Goal: Task Accomplishment & Management: Manage account settings

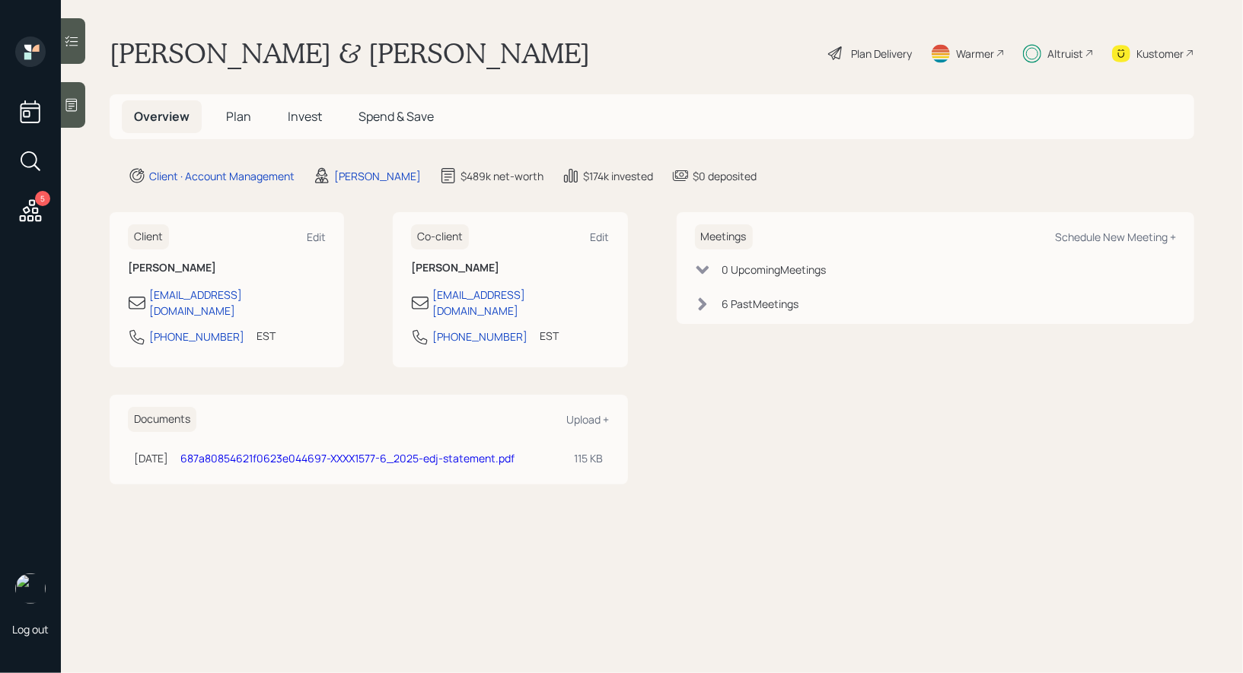
click at [851, 47] on div "Plan Delivery" at bounding box center [881, 54] width 61 height 16
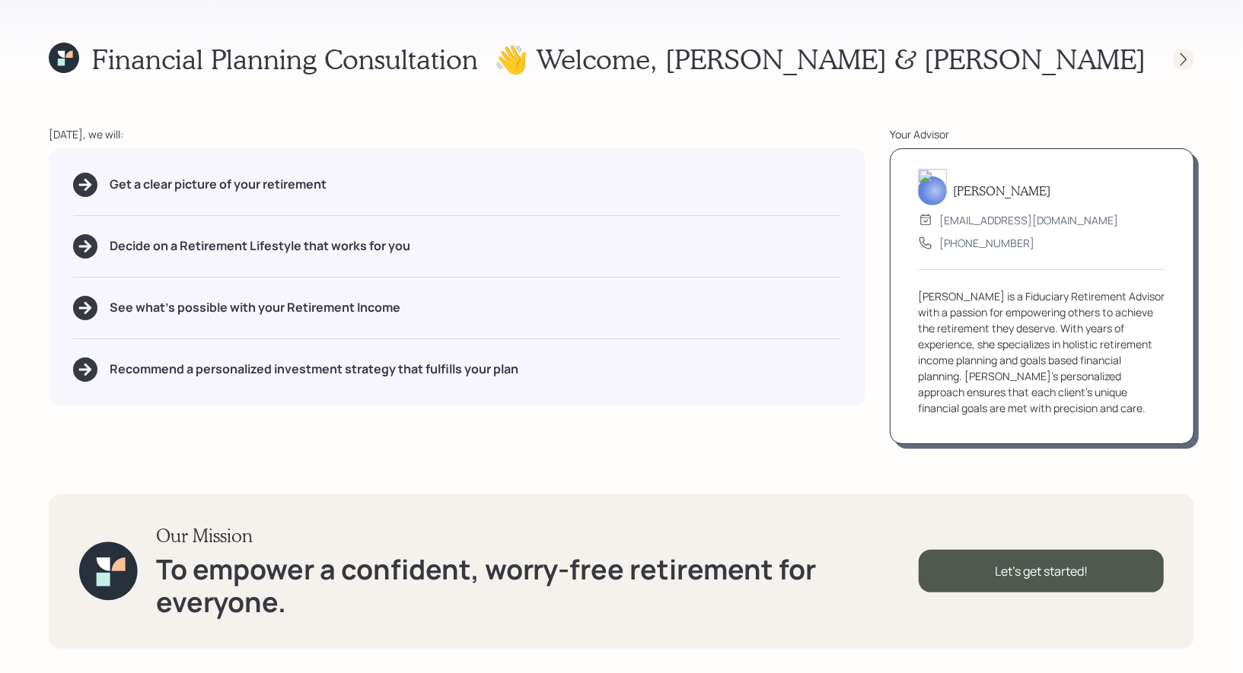
click at [1178, 55] on icon at bounding box center [1183, 59] width 15 height 15
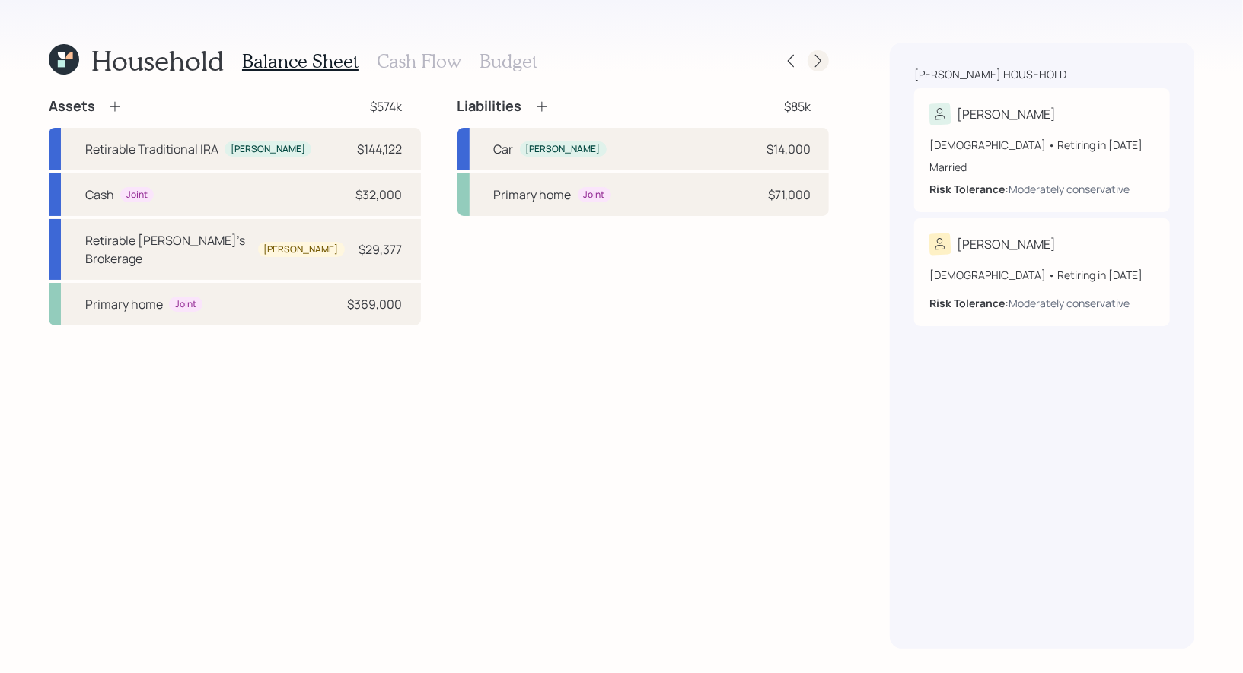
click at [823, 58] on icon at bounding box center [817, 60] width 15 height 15
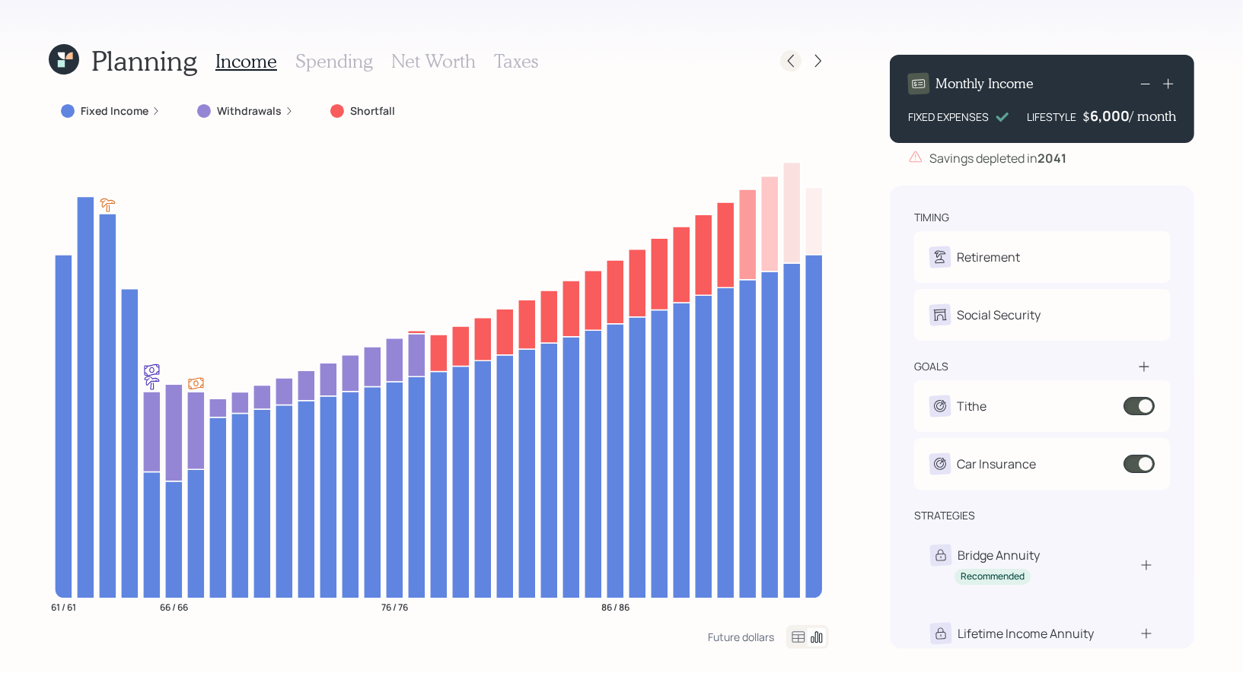
click at [791, 56] on icon at bounding box center [790, 60] width 15 height 15
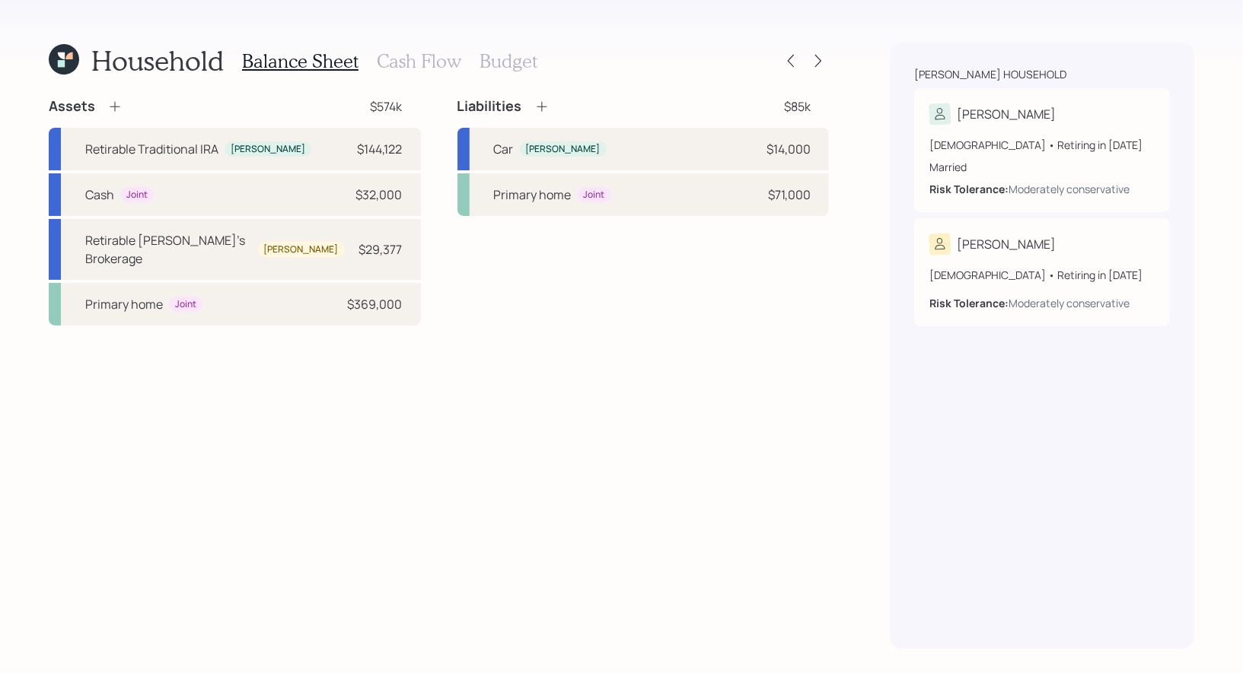
click at [384, 63] on h3 "Cash Flow" at bounding box center [419, 61] width 84 height 22
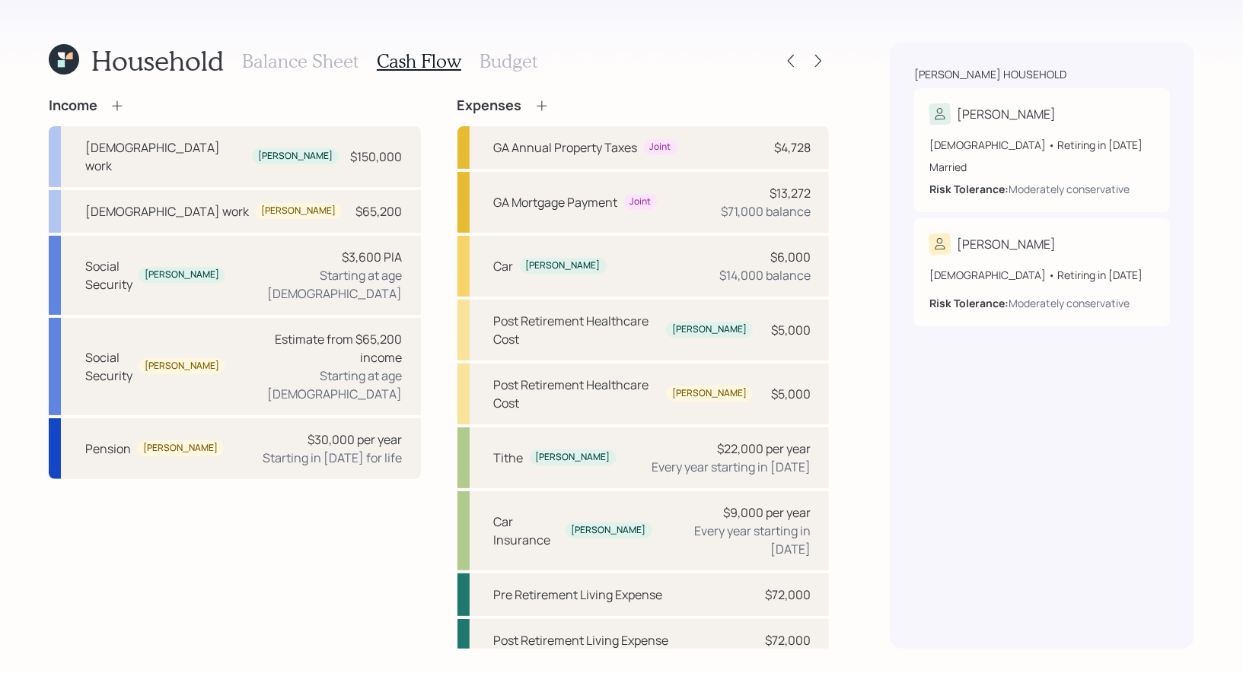
click at [58, 57] on icon at bounding box center [64, 59] width 30 height 30
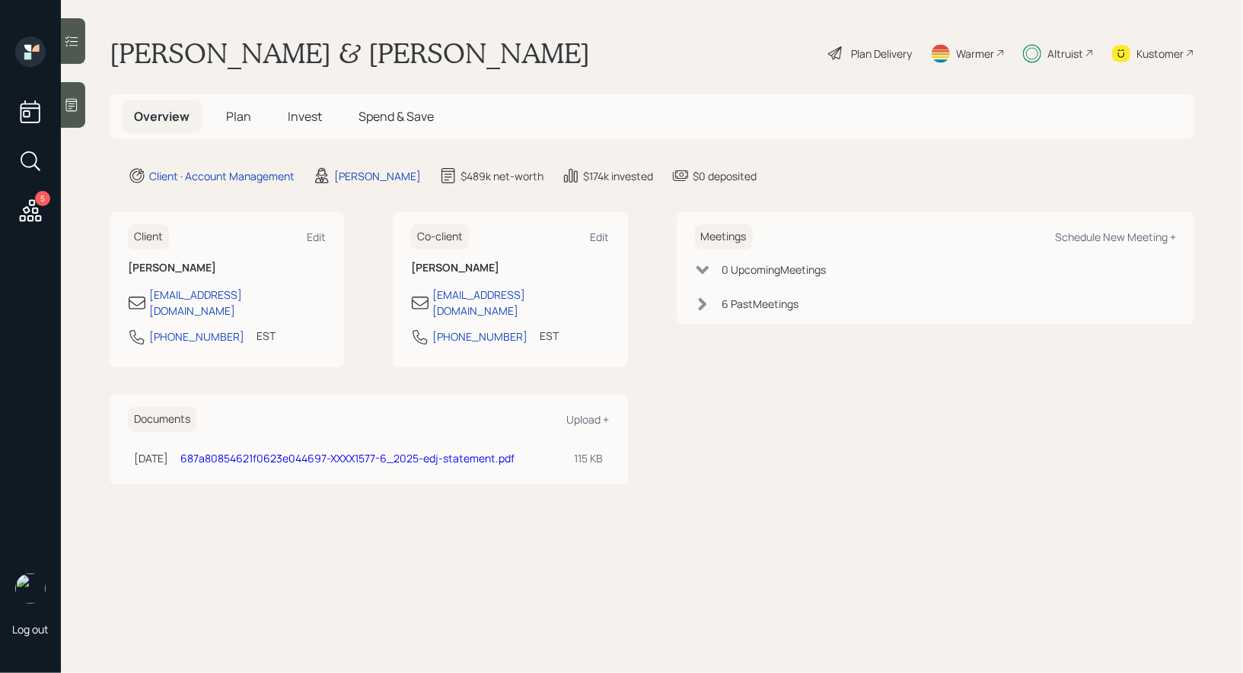
click at [309, 114] on span "Invest" at bounding box center [305, 116] width 34 height 17
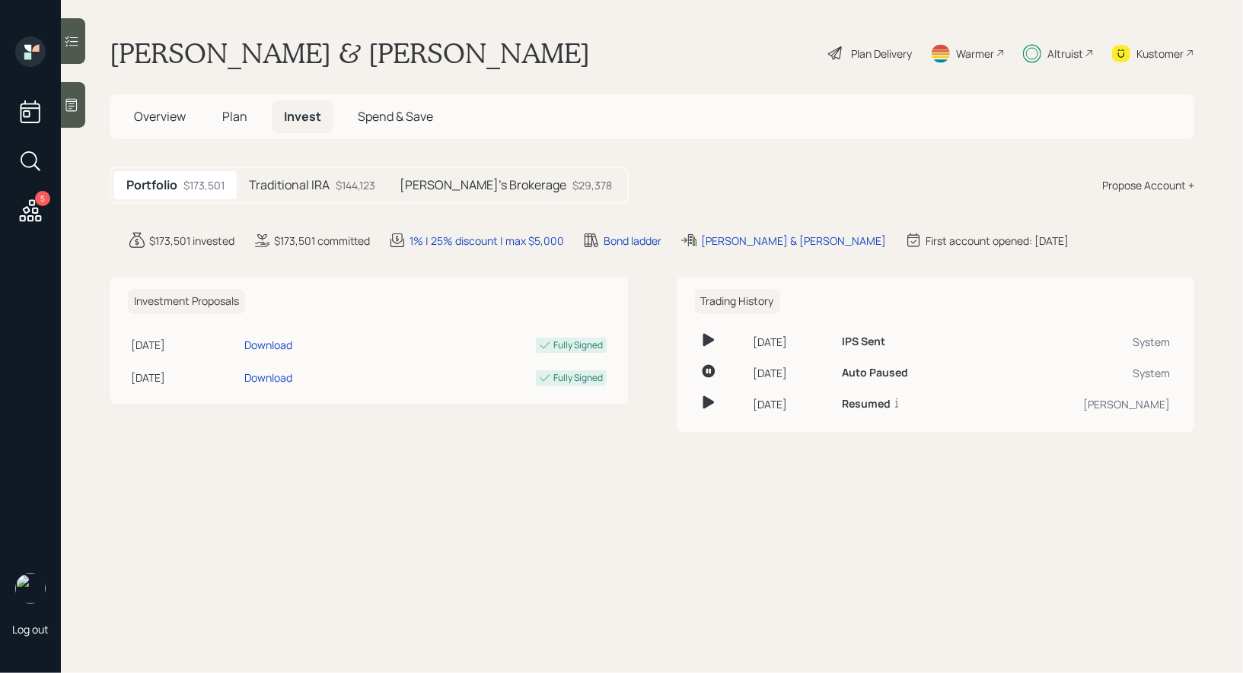
click at [438, 181] on h5 "[PERSON_NAME]'s Brokerage" at bounding box center [482, 185] width 167 height 14
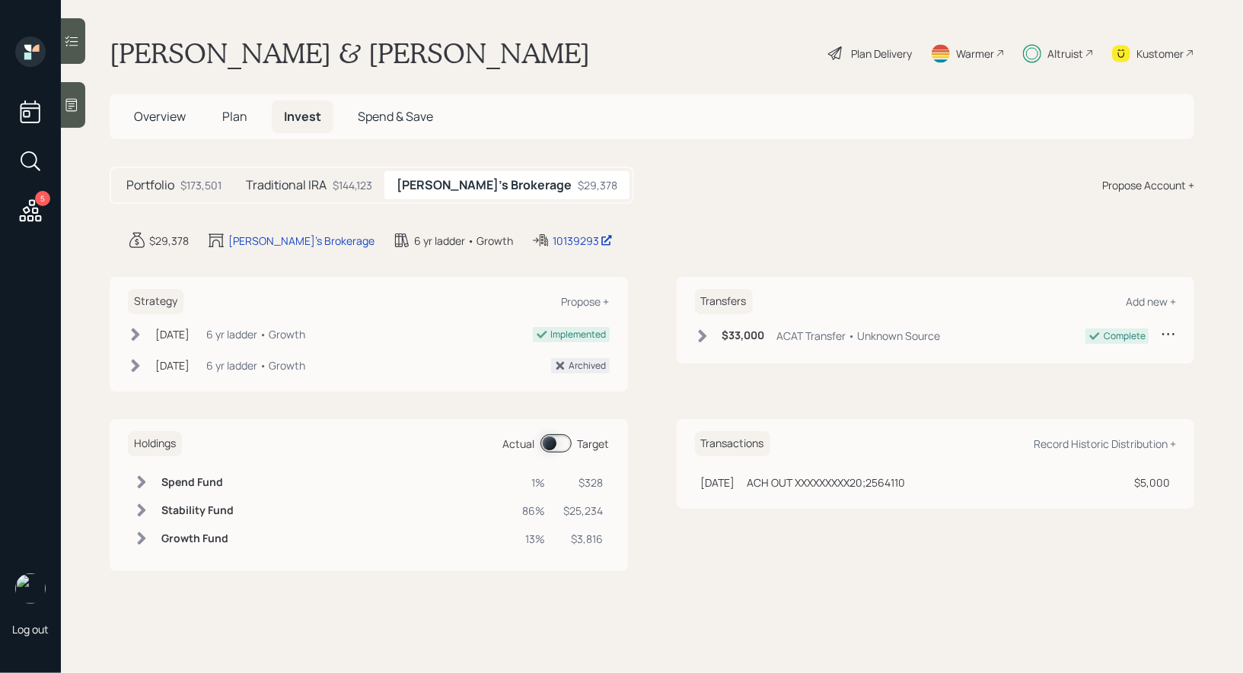
click at [549, 438] on span at bounding box center [555, 443] width 31 height 18
click at [562, 434] on span at bounding box center [555, 443] width 31 height 18
click at [351, 181] on div "$144,123" at bounding box center [353, 185] width 40 height 16
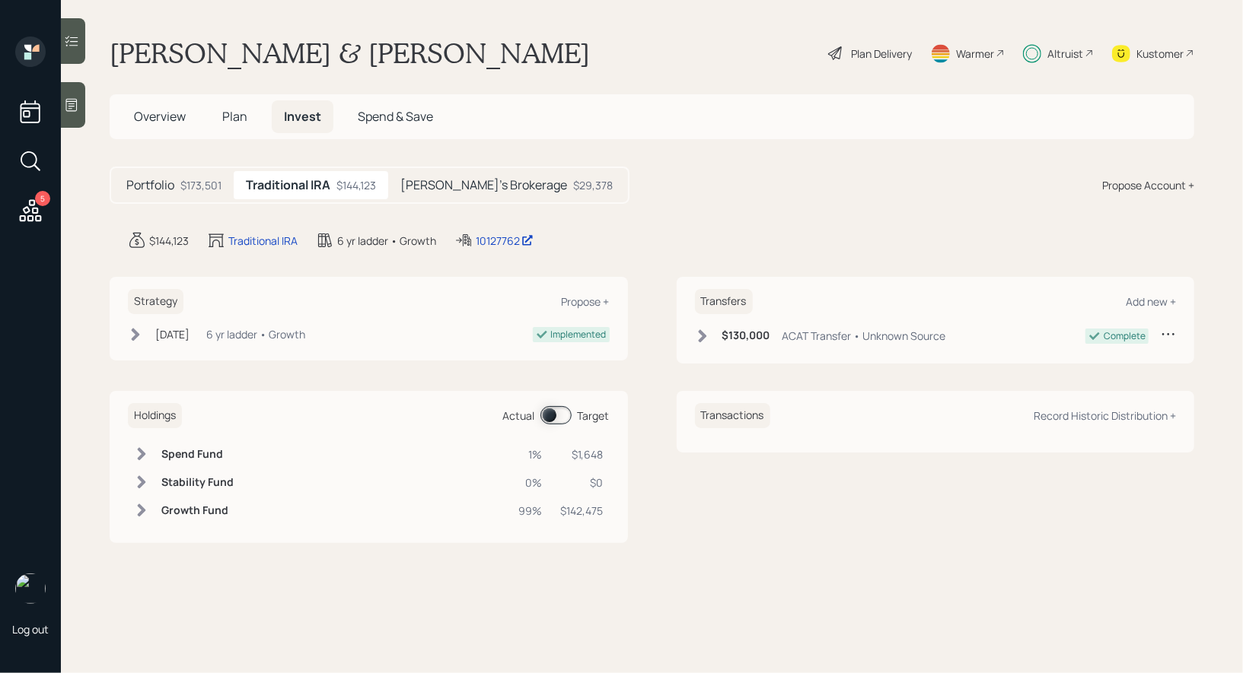
click at [548, 409] on span at bounding box center [555, 415] width 31 height 18
click at [558, 411] on span at bounding box center [555, 415] width 31 height 18
click at [232, 116] on span "Plan" at bounding box center [234, 116] width 25 height 17
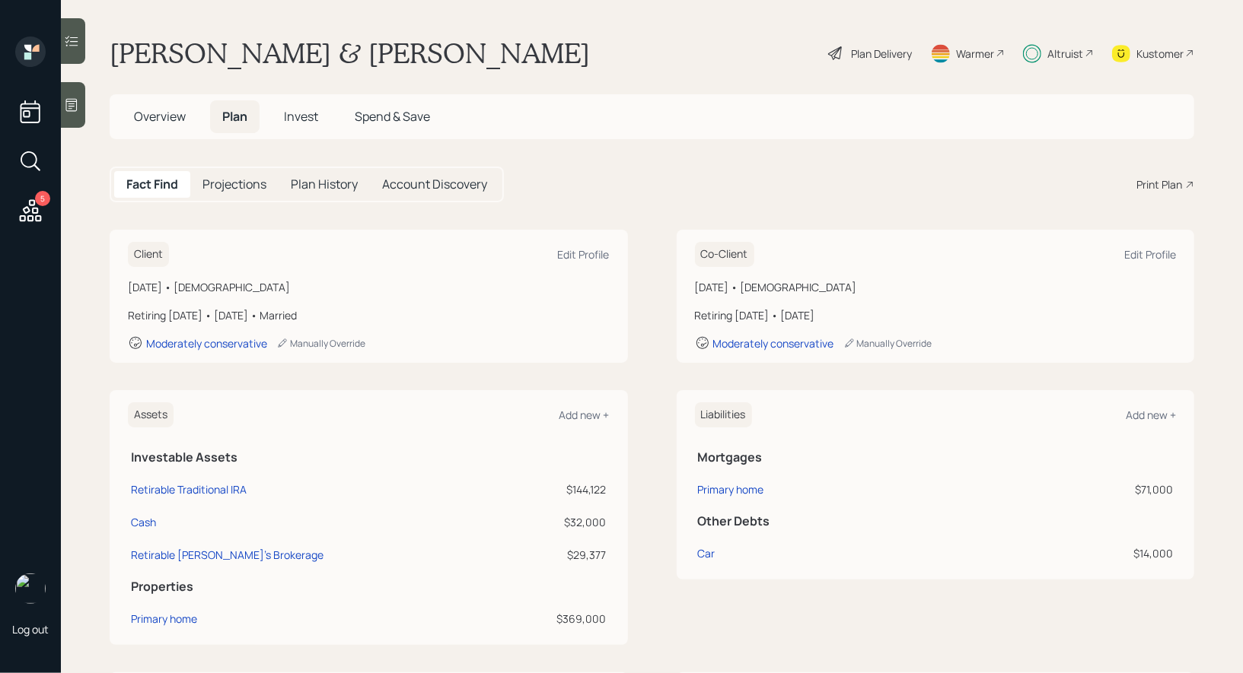
click at [141, 116] on span "Overview" at bounding box center [160, 116] width 52 height 17
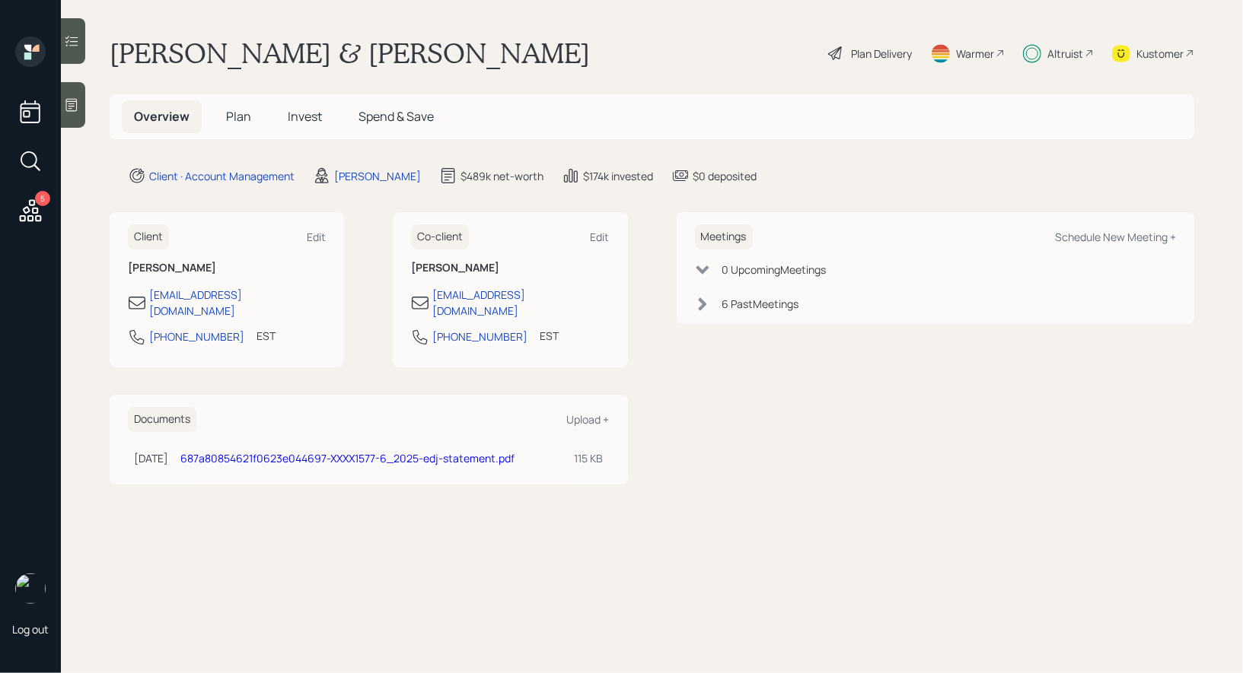
click at [239, 116] on span "Plan" at bounding box center [238, 116] width 25 height 17
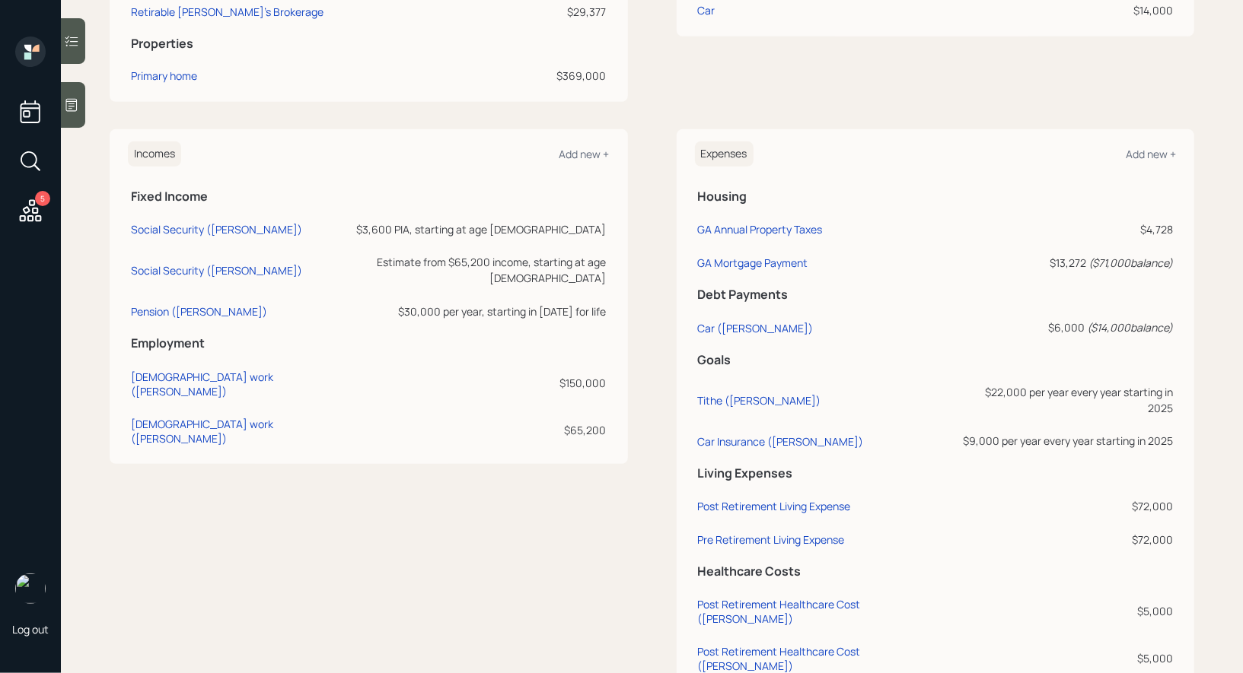
scroll to position [555, 0]
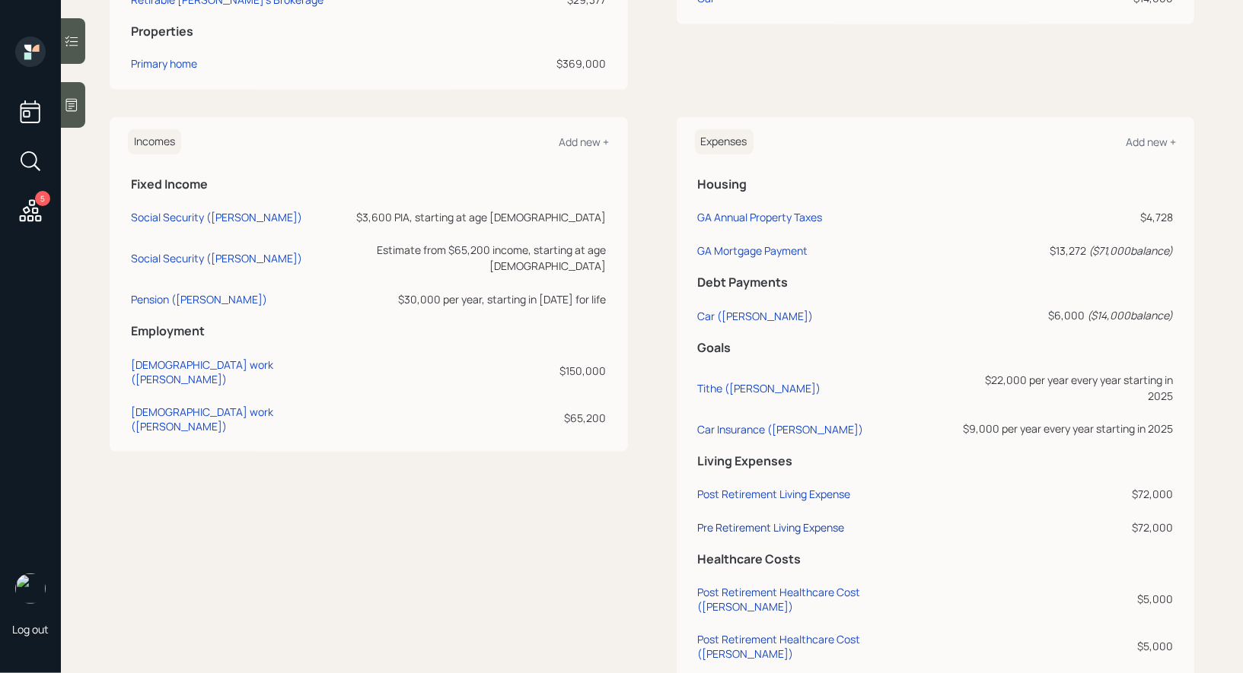
click at [730, 520] on div "Pre Retirement Living Expense" at bounding box center [771, 527] width 147 height 14
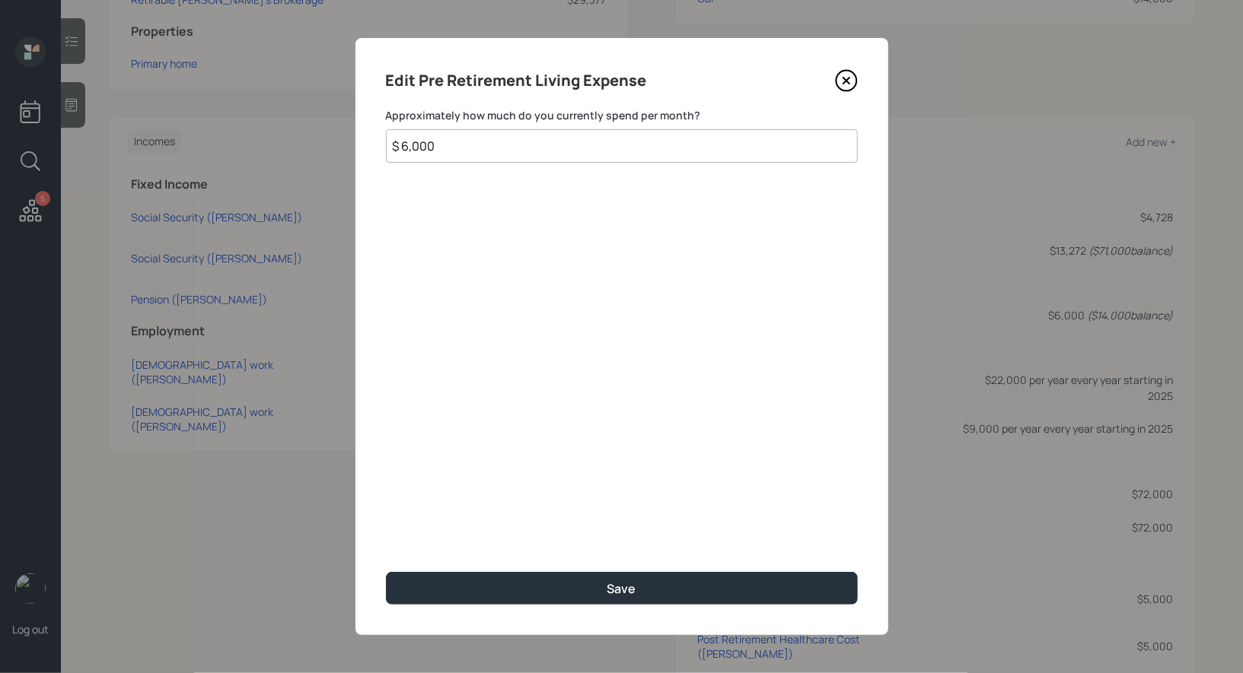
click at [501, 145] on input "$ 6,000" at bounding box center [622, 145] width 472 height 33
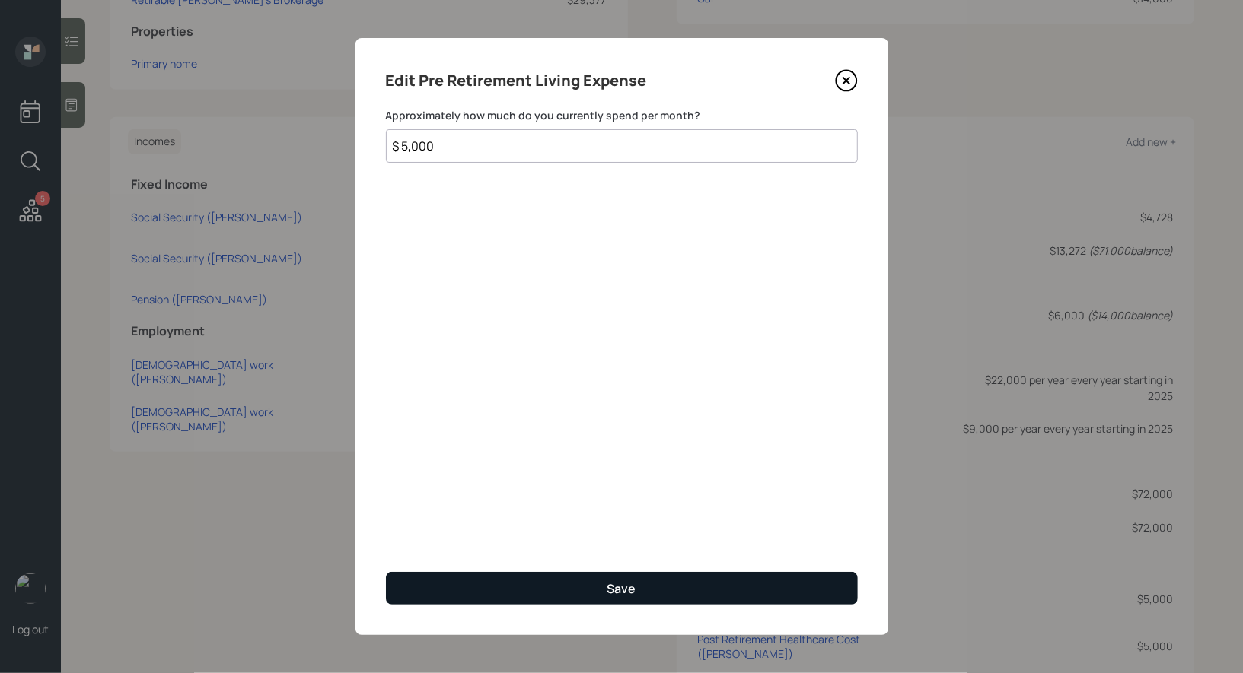
type input "$ 5,000"
click at [476, 580] on button "Save" at bounding box center [622, 588] width 472 height 33
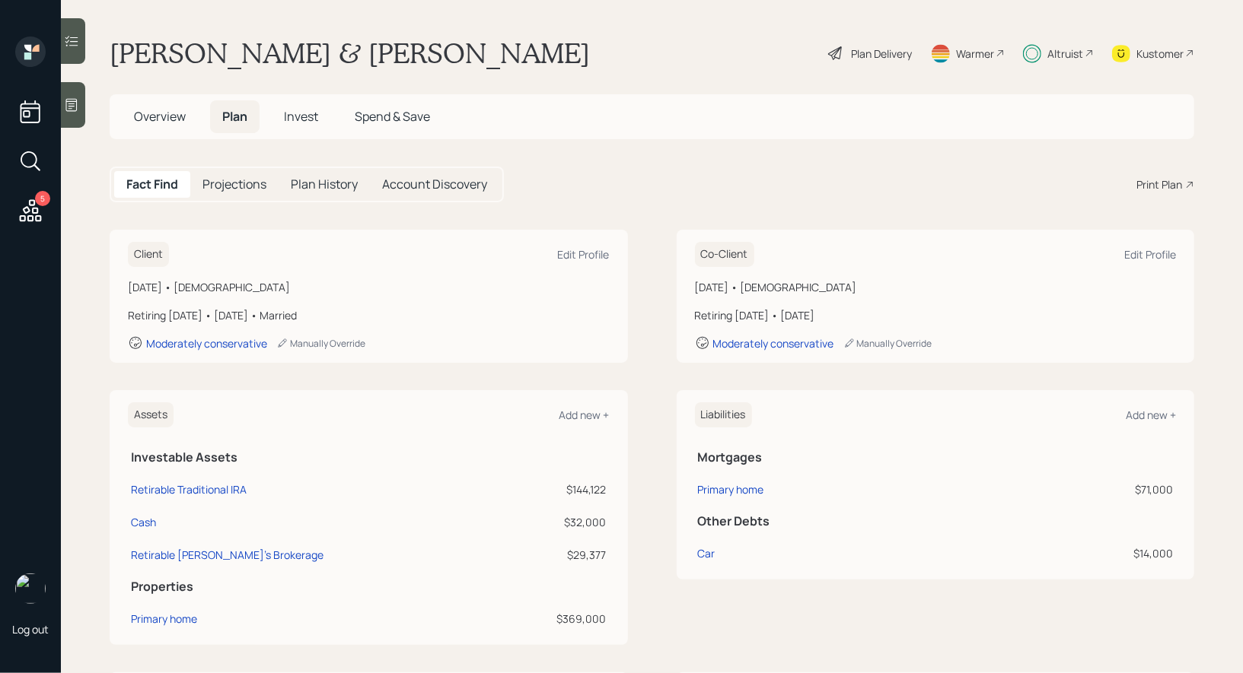
click at [898, 51] on div "Plan Delivery" at bounding box center [881, 54] width 61 height 16
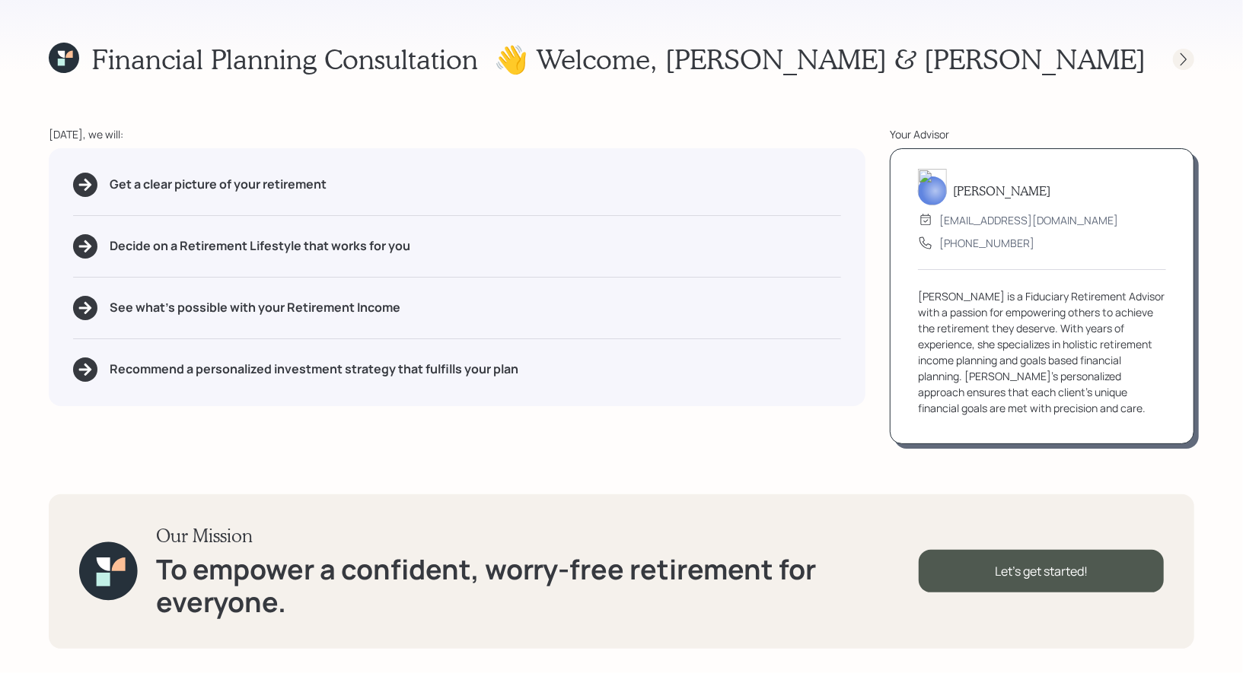
click at [1188, 59] on icon at bounding box center [1183, 59] width 15 height 15
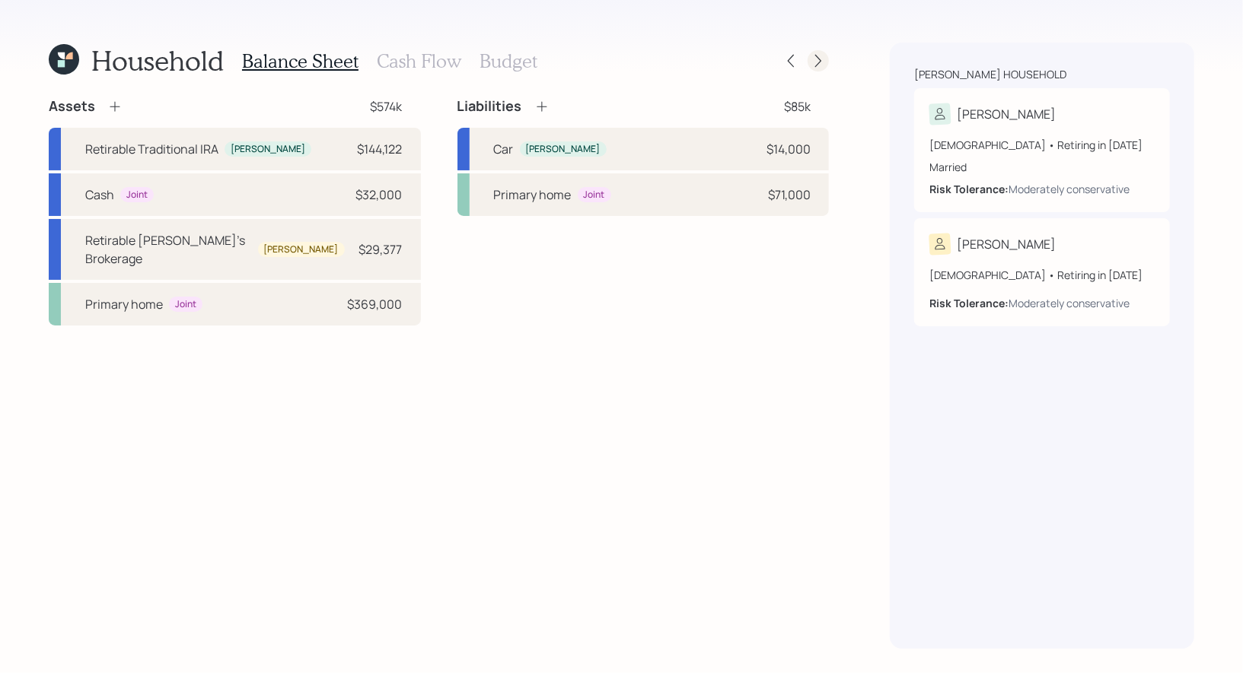
click at [822, 59] on icon at bounding box center [817, 60] width 15 height 15
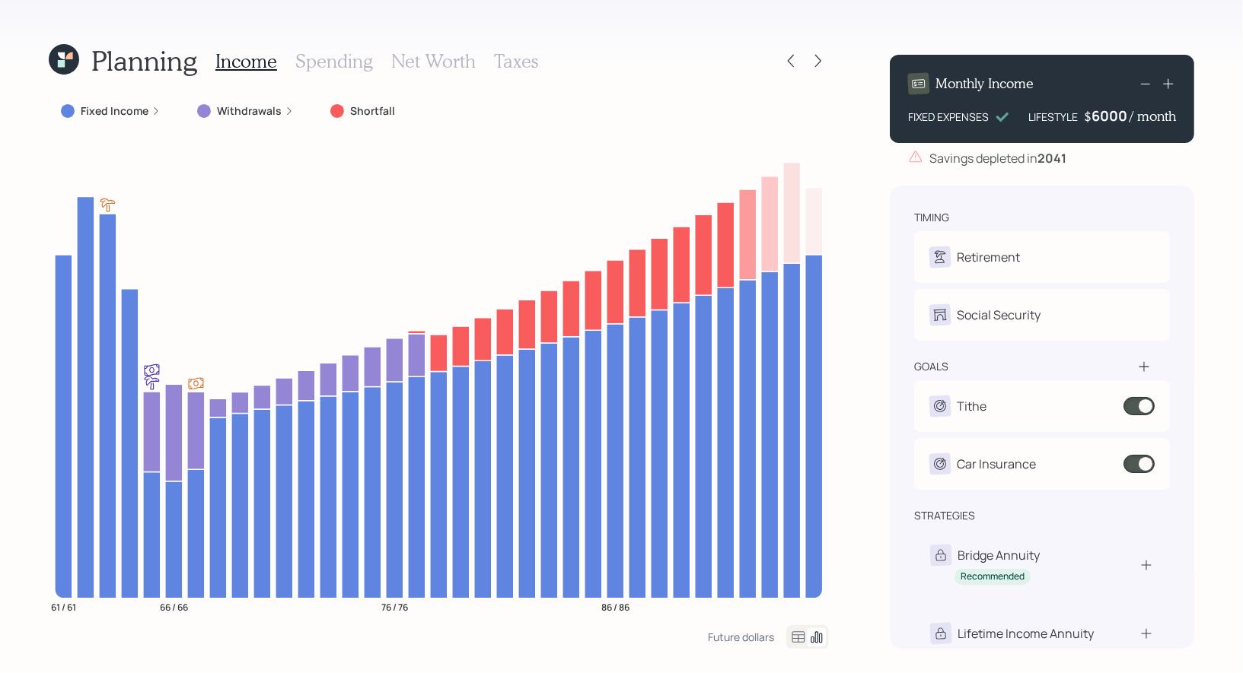
click at [1095, 113] on div "6000" at bounding box center [1110, 116] width 38 height 18
click at [1216, 205] on div "Planning Income Spending Net Worth Taxes Fixed Income Withdrawals Shortfall 61 …" at bounding box center [621, 336] width 1243 height 673
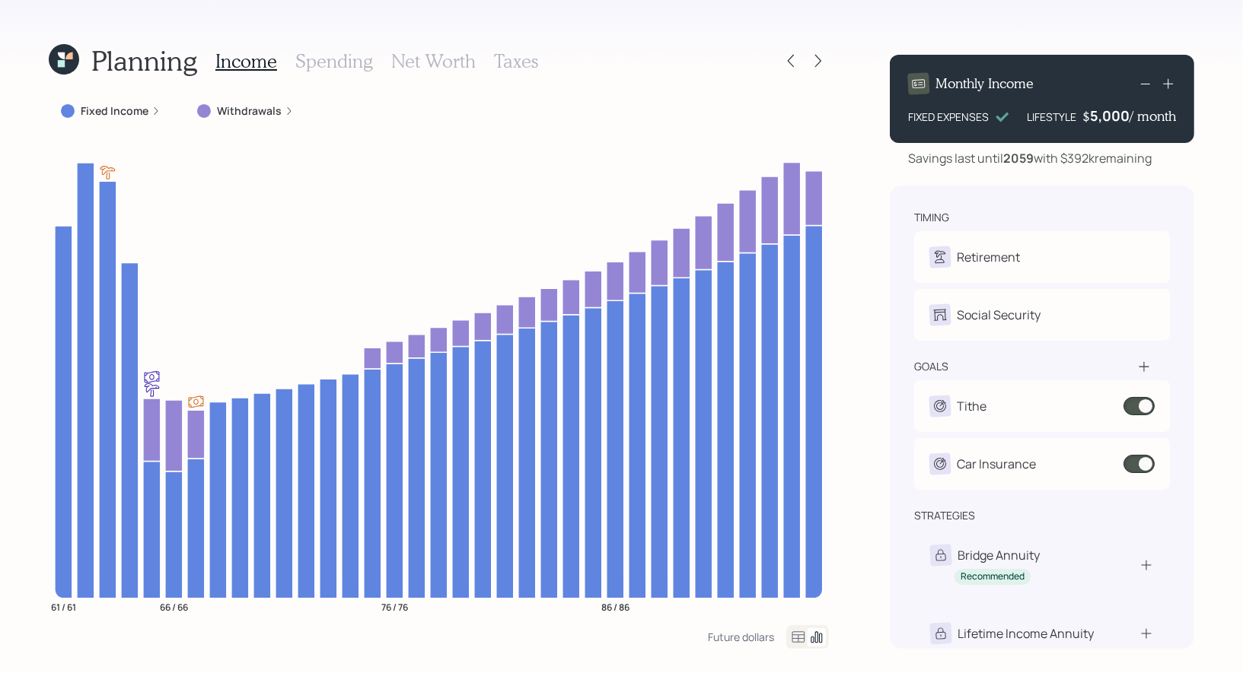
click at [63, 58] on icon at bounding box center [60, 55] width 8 height 8
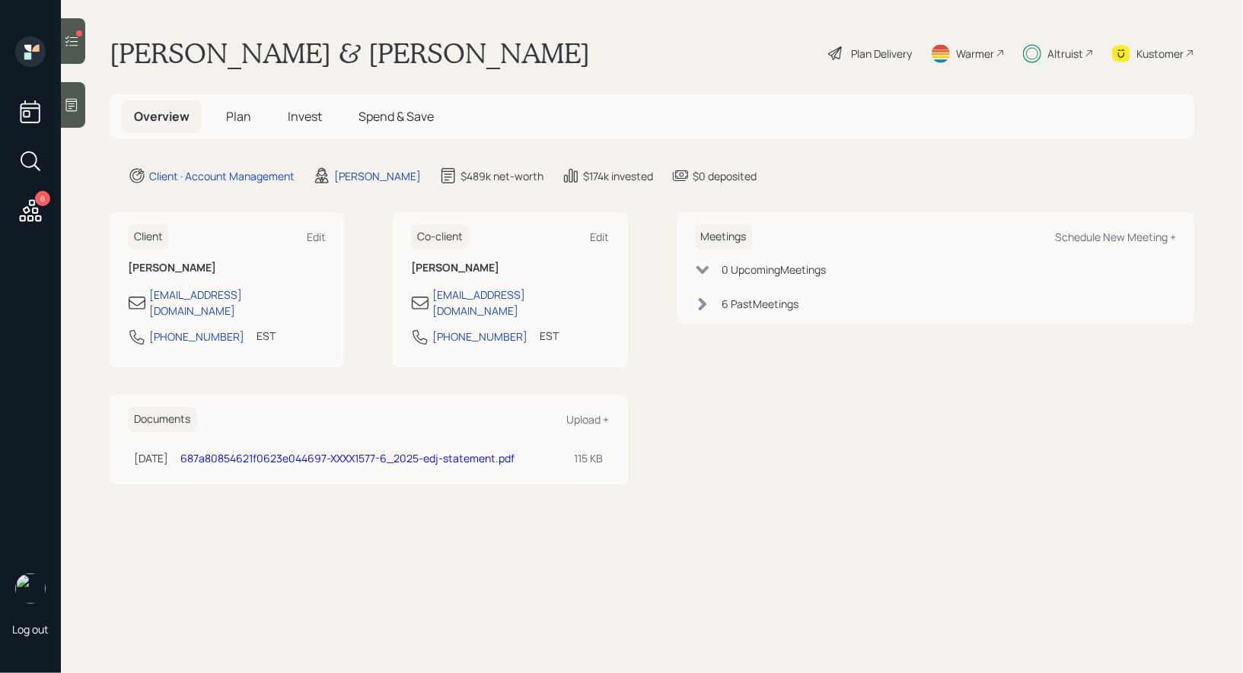
click at [317, 113] on span "Invest" at bounding box center [305, 116] width 34 height 17
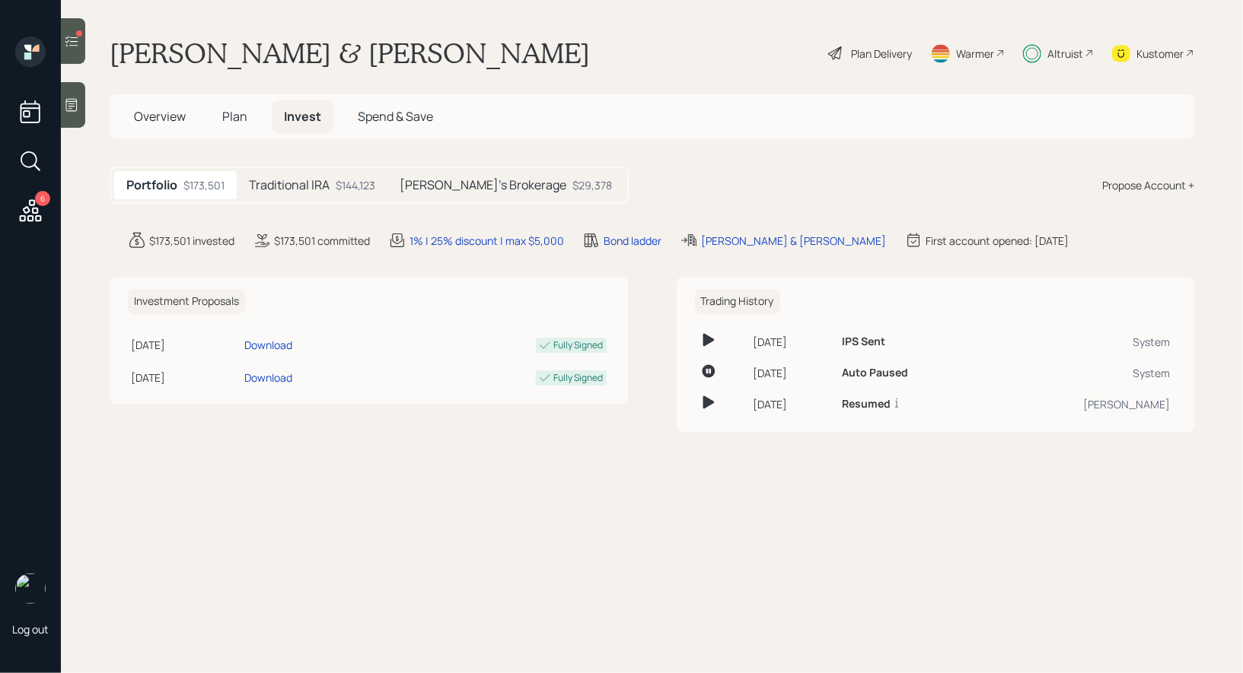
click at [298, 189] on h5 "Traditional IRA" at bounding box center [289, 185] width 81 height 14
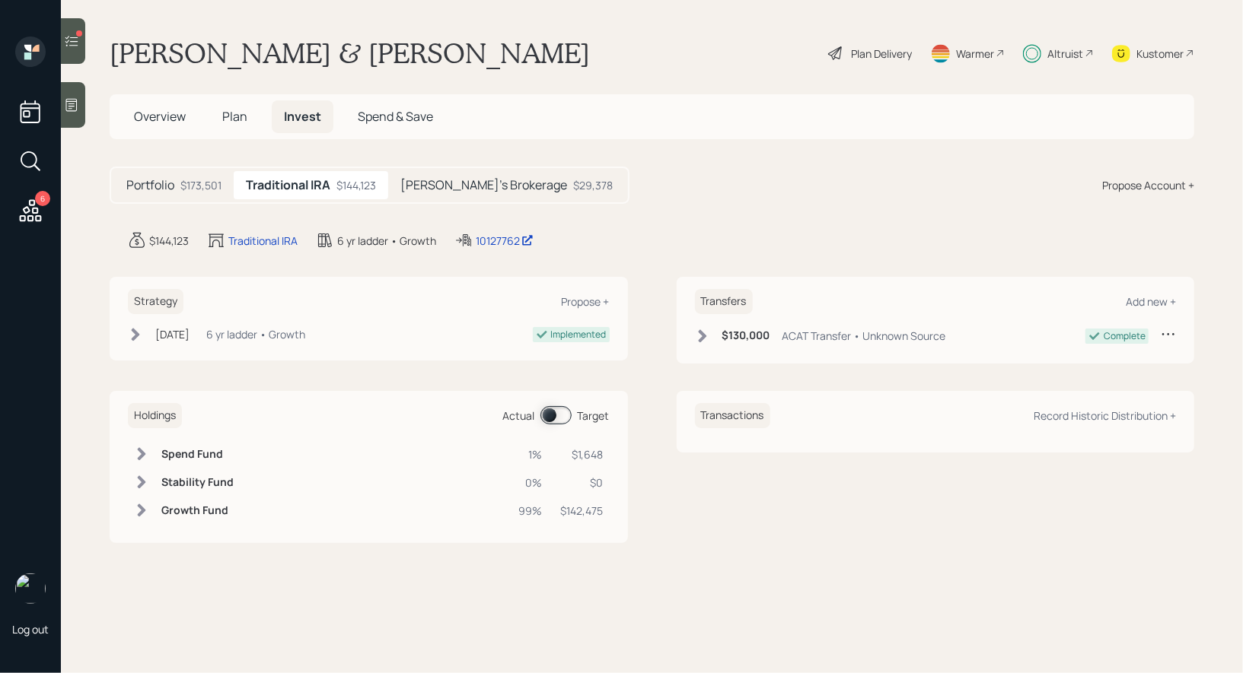
click at [481, 194] on div "[PERSON_NAME]'s Brokerage $29,378" at bounding box center [506, 185] width 237 height 28
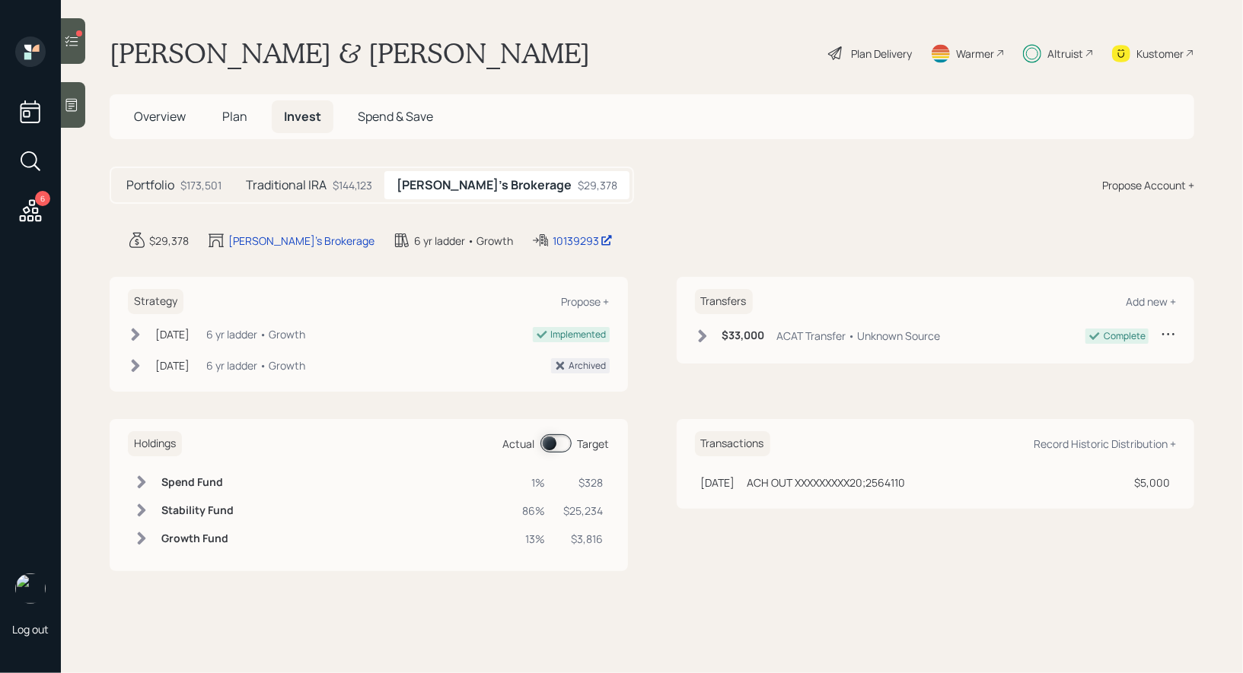
click at [546, 439] on span at bounding box center [555, 443] width 31 height 18
click at [552, 441] on span at bounding box center [555, 443] width 31 height 18
click at [307, 181] on h5 "Traditional IRA" at bounding box center [286, 185] width 81 height 14
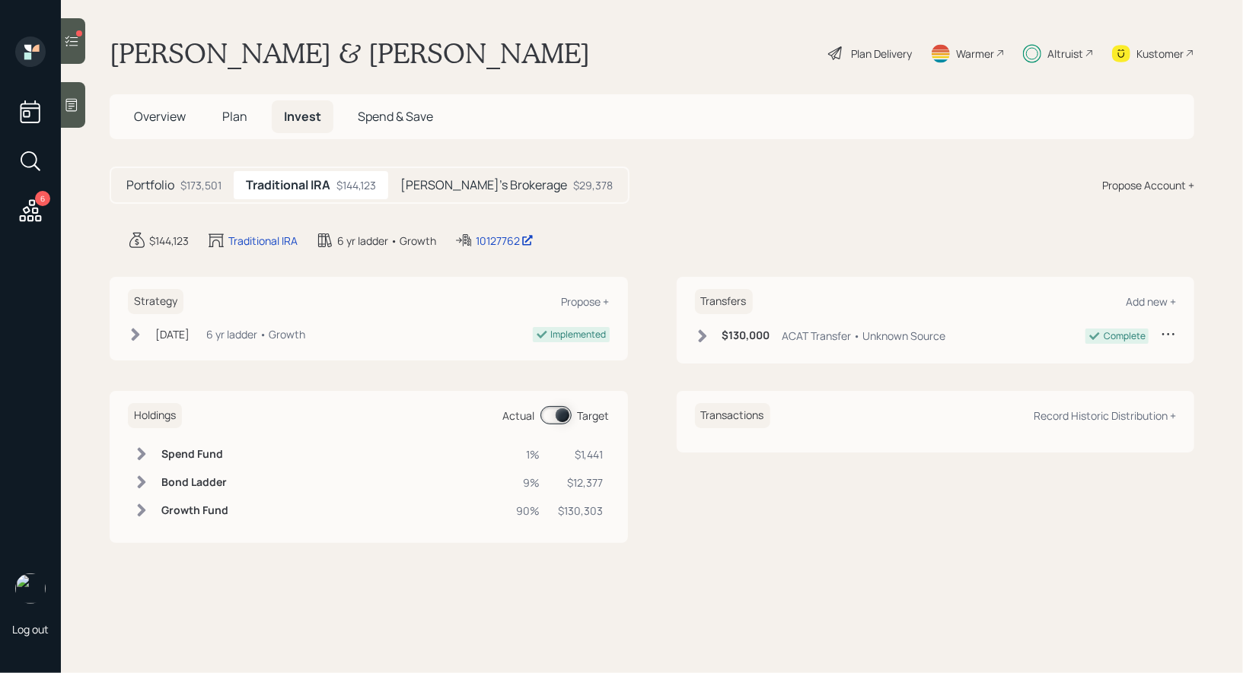
click at [72, 40] on icon at bounding box center [71, 40] width 15 height 15
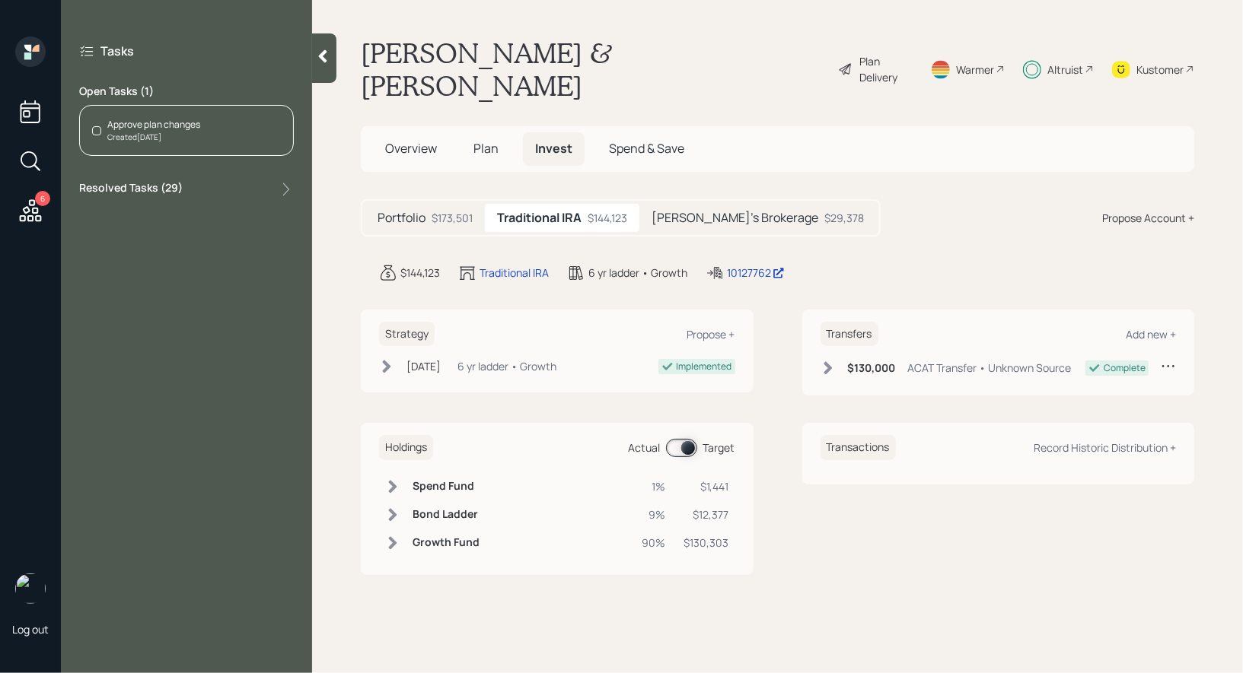
click at [154, 123] on div "Approve plan changes" at bounding box center [153, 125] width 93 height 14
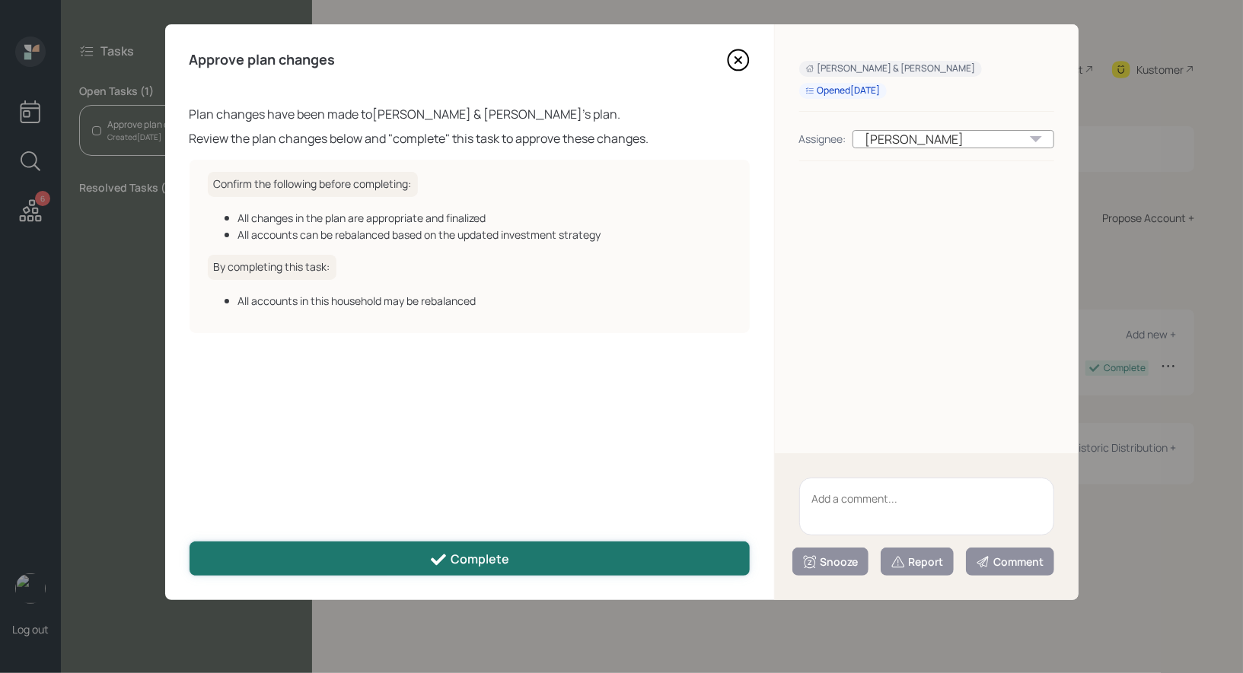
click at [482, 553] on div "Complete" at bounding box center [469, 560] width 80 height 18
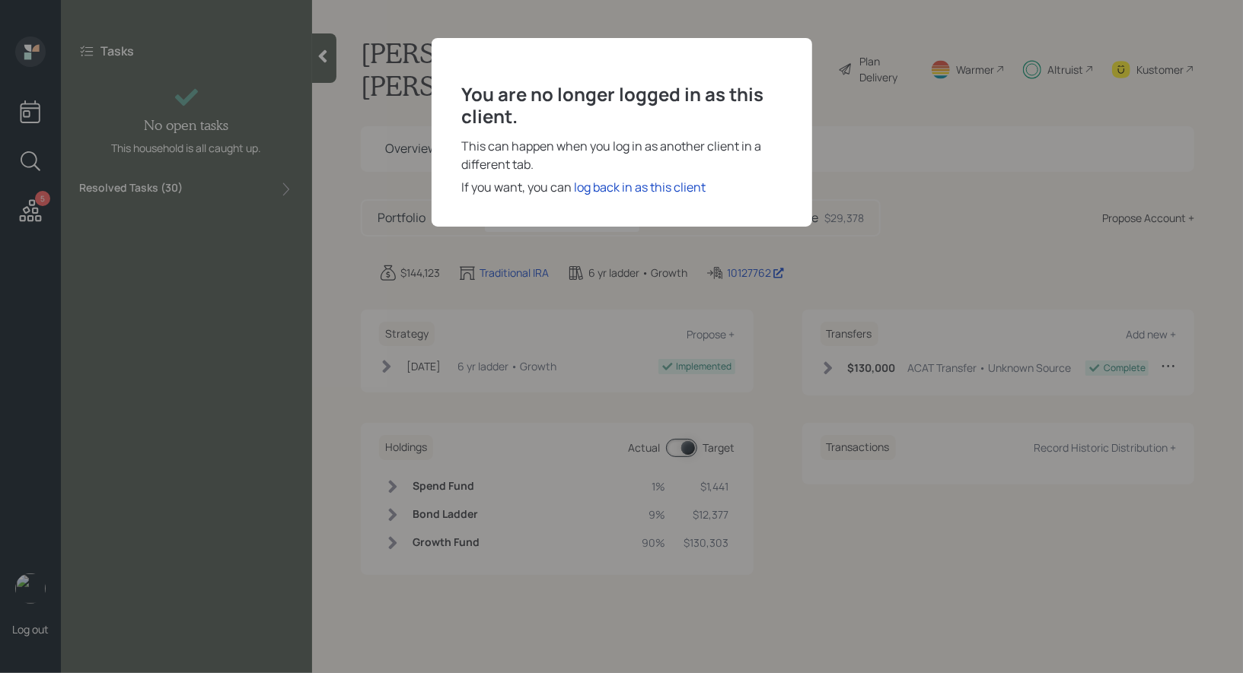
click at [27, 165] on div "You are no longer logged in as this client. This can happen when you log in as …" at bounding box center [621, 336] width 1243 height 673
click at [660, 186] on div "log back in as this client" at bounding box center [640, 187] width 132 height 18
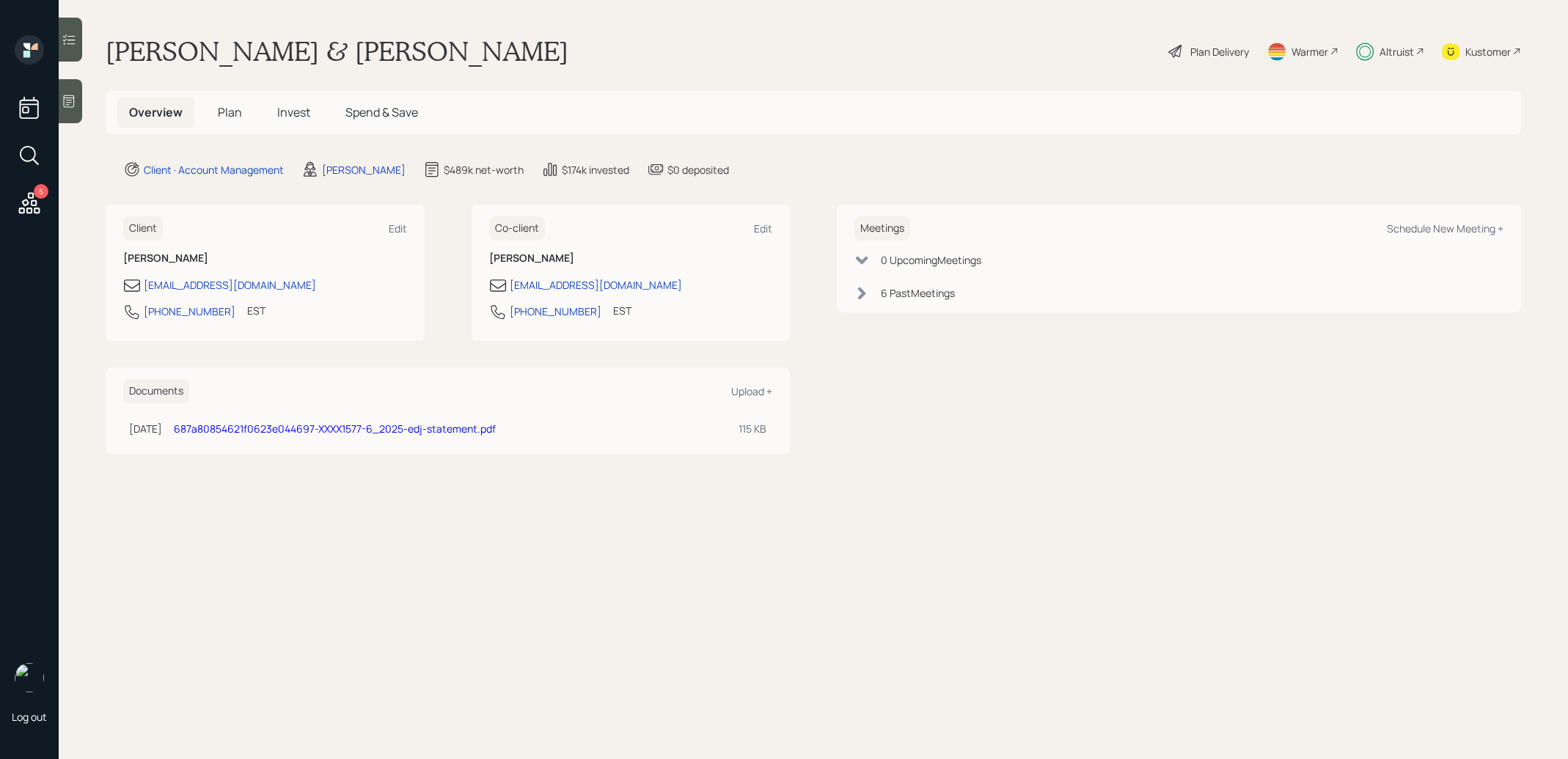
click at [27, 156] on icon at bounding box center [29, 155] width 26 height 26
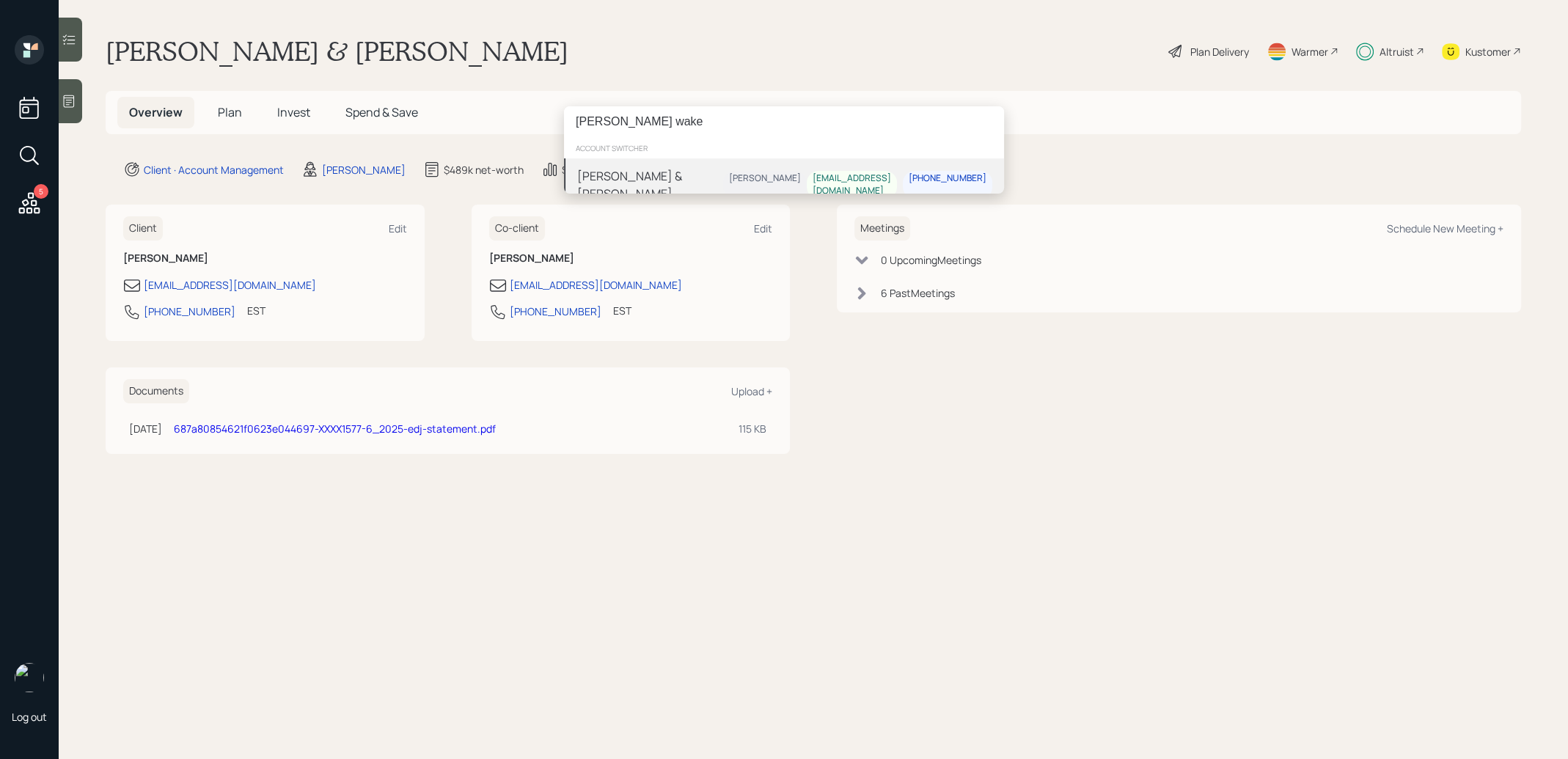
type input "stacy wake"
click at [616, 175] on div "Stacy & Bruna Wakefield" at bounding box center [650, 184] width 146 height 36
